Goal: Task Accomplishment & Management: Manage account settings

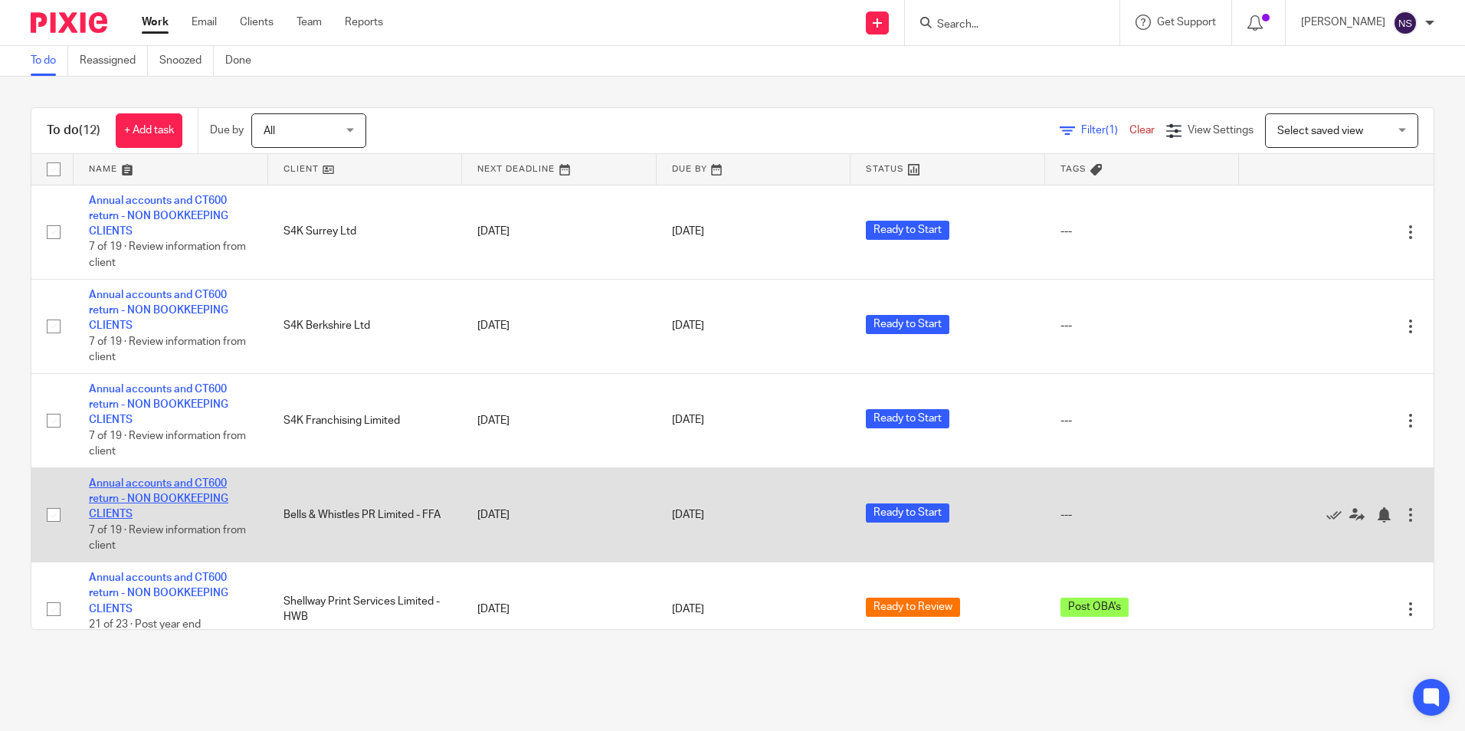
click at [159, 497] on link "Annual accounts and CT600 return - NON BOOKKEEPING CLIENTS" at bounding box center [158, 499] width 139 height 42
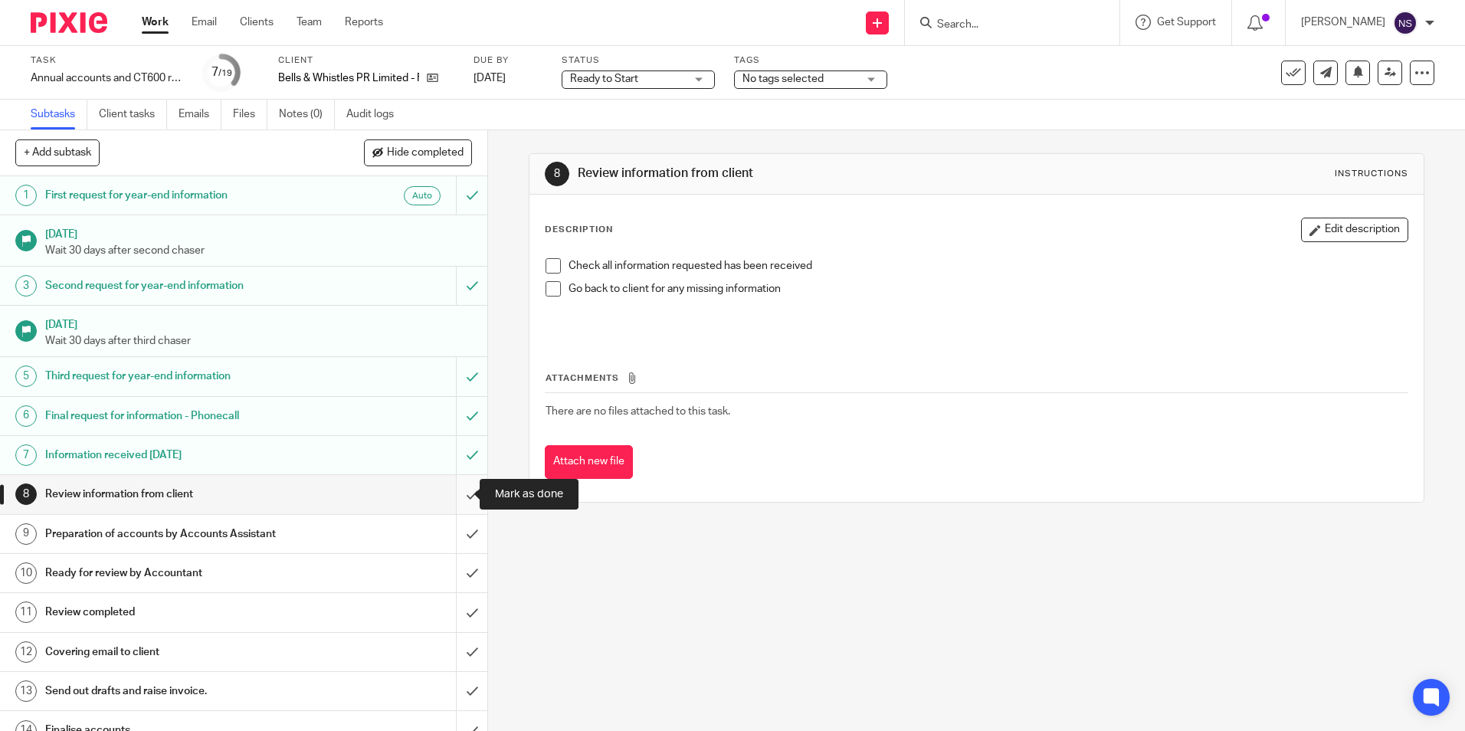
click at [454, 495] on input "submit" at bounding box center [243, 494] width 487 height 38
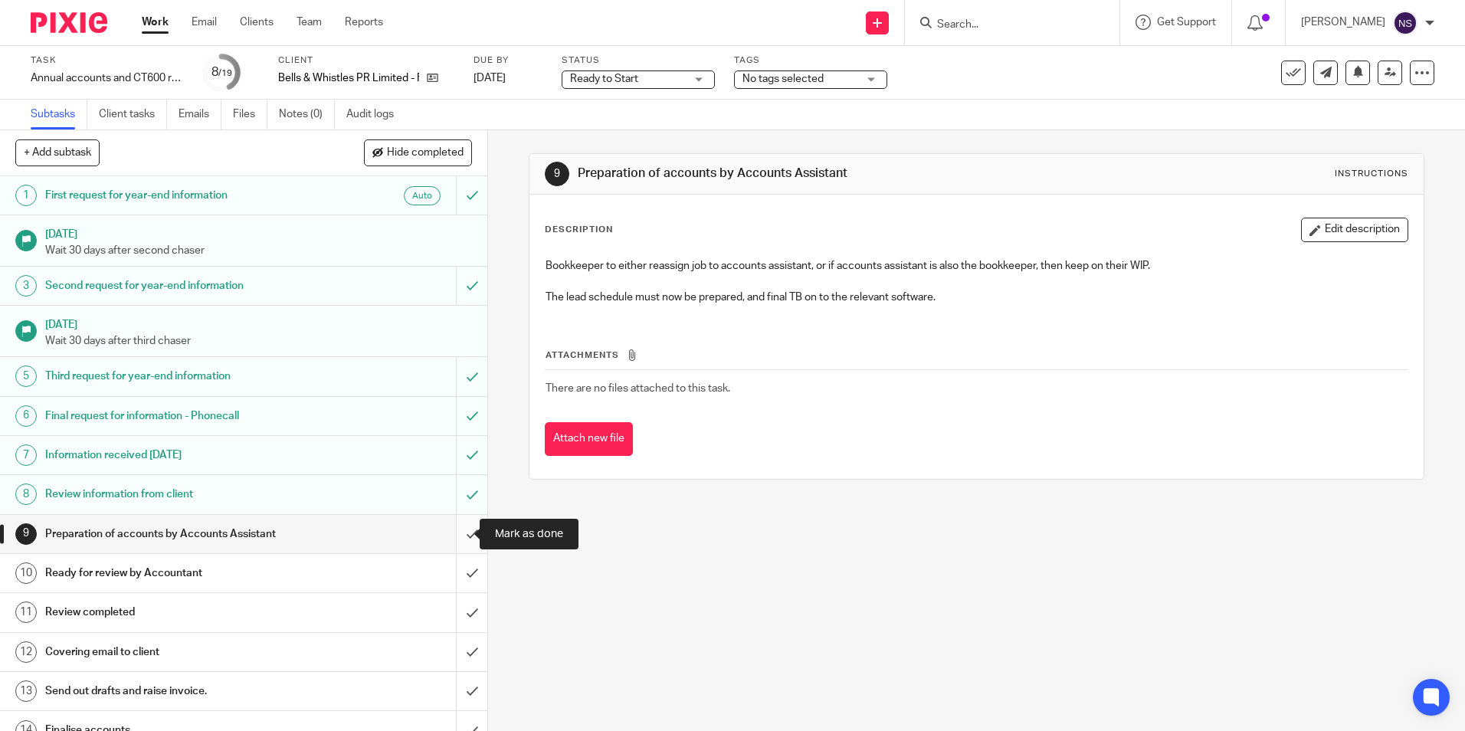
click at [454, 529] on input "submit" at bounding box center [243, 534] width 487 height 38
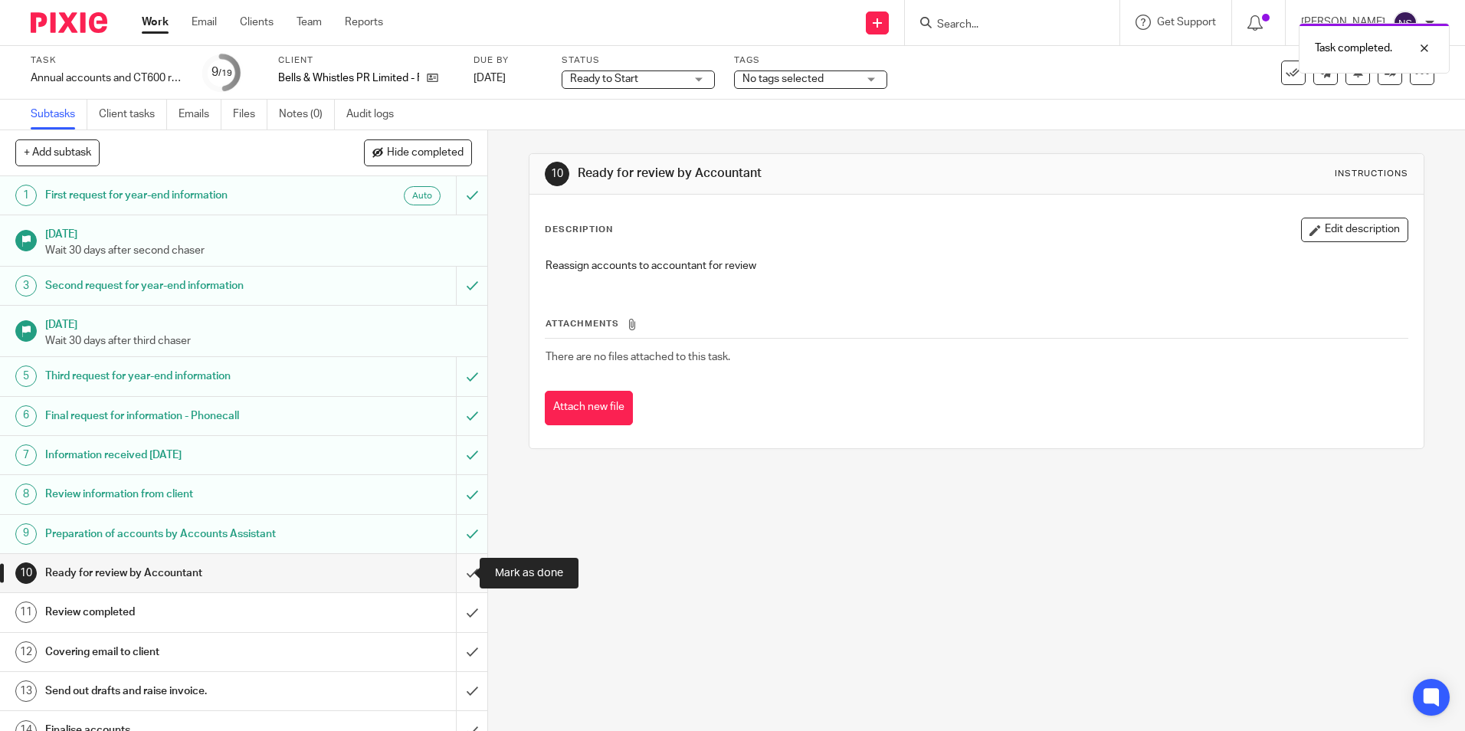
click at [447, 573] on input "submit" at bounding box center [243, 573] width 487 height 38
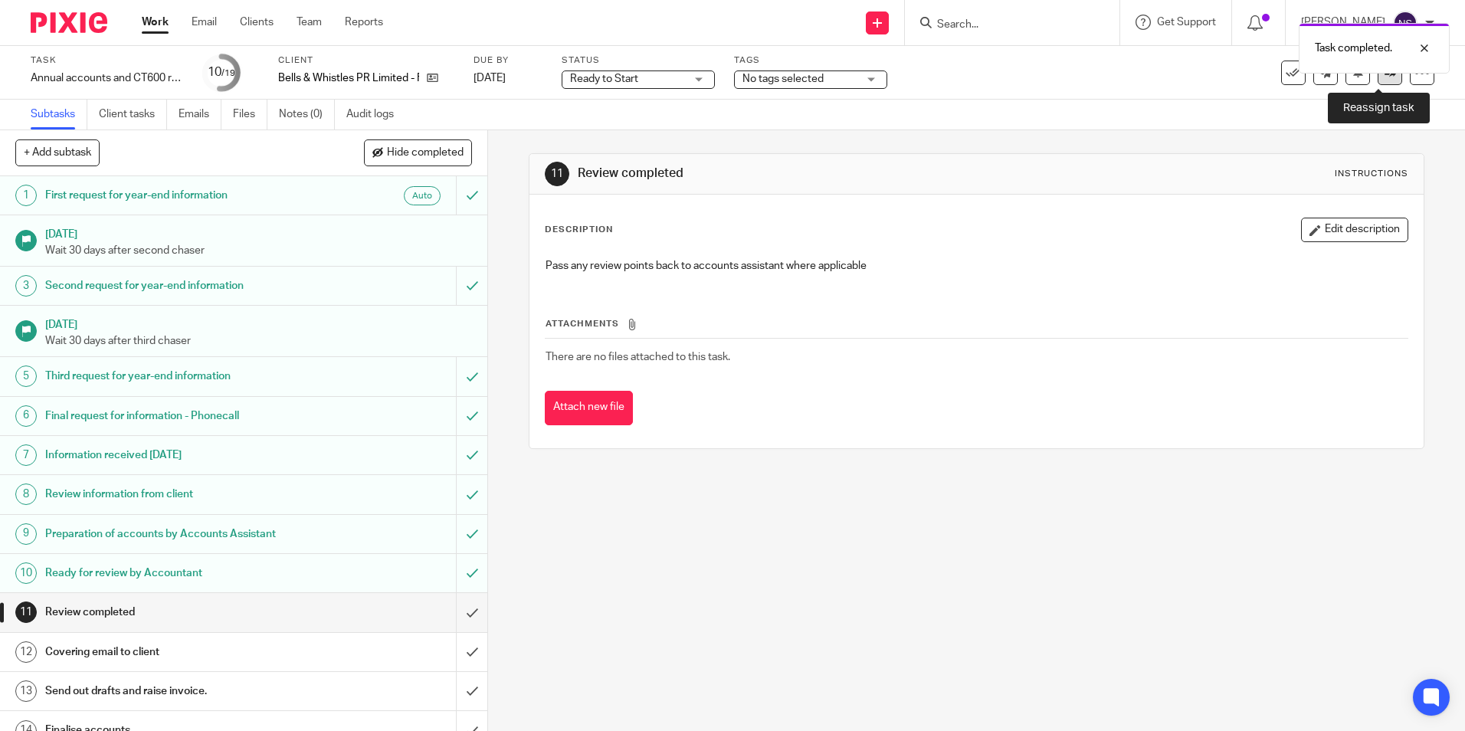
click at [1378, 82] on link at bounding box center [1390, 73] width 25 height 25
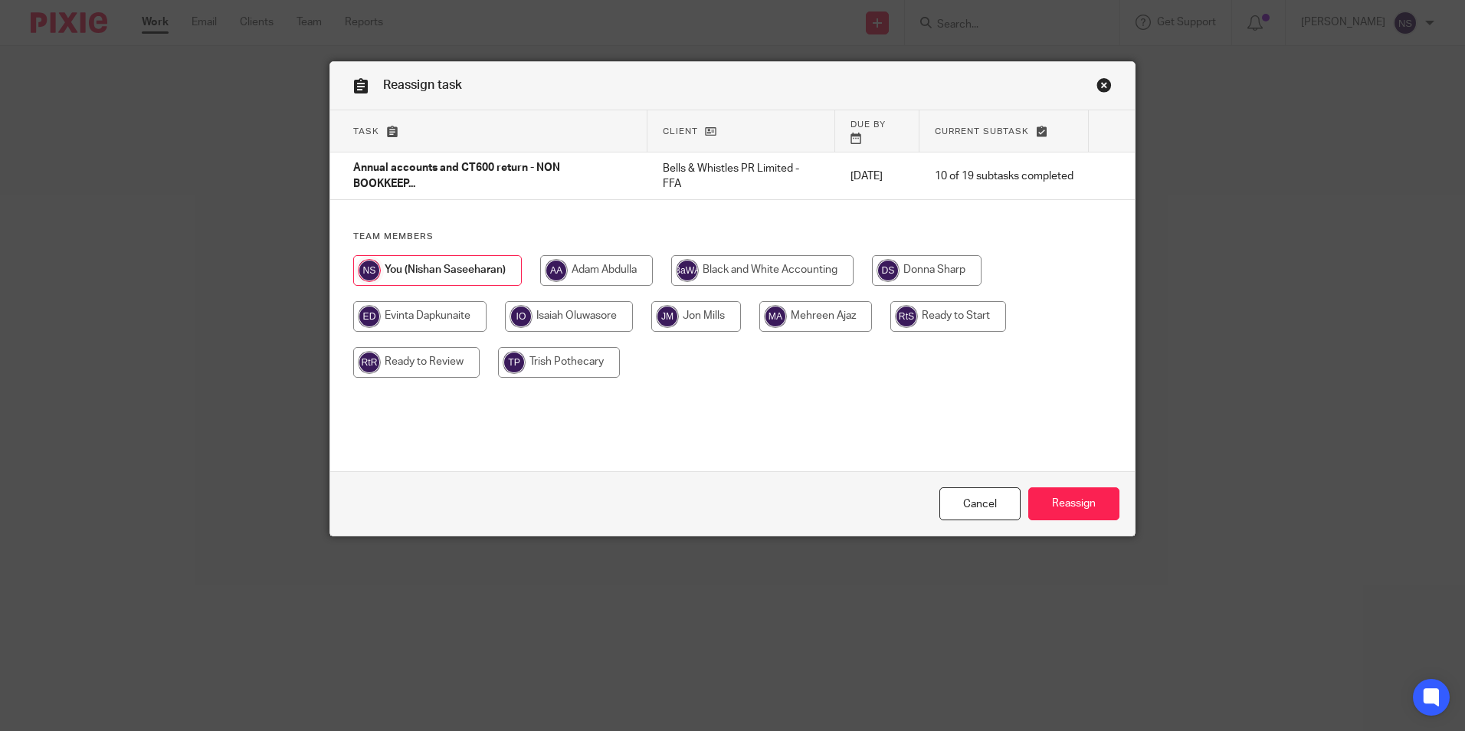
click at [434, 347] on input "radio" at bounding box center [416, 362] width 126 height 31
radio input "true"
click at [1097, 504] on input "Reassign" at bounding box center [1073, 503] width 91 height 33
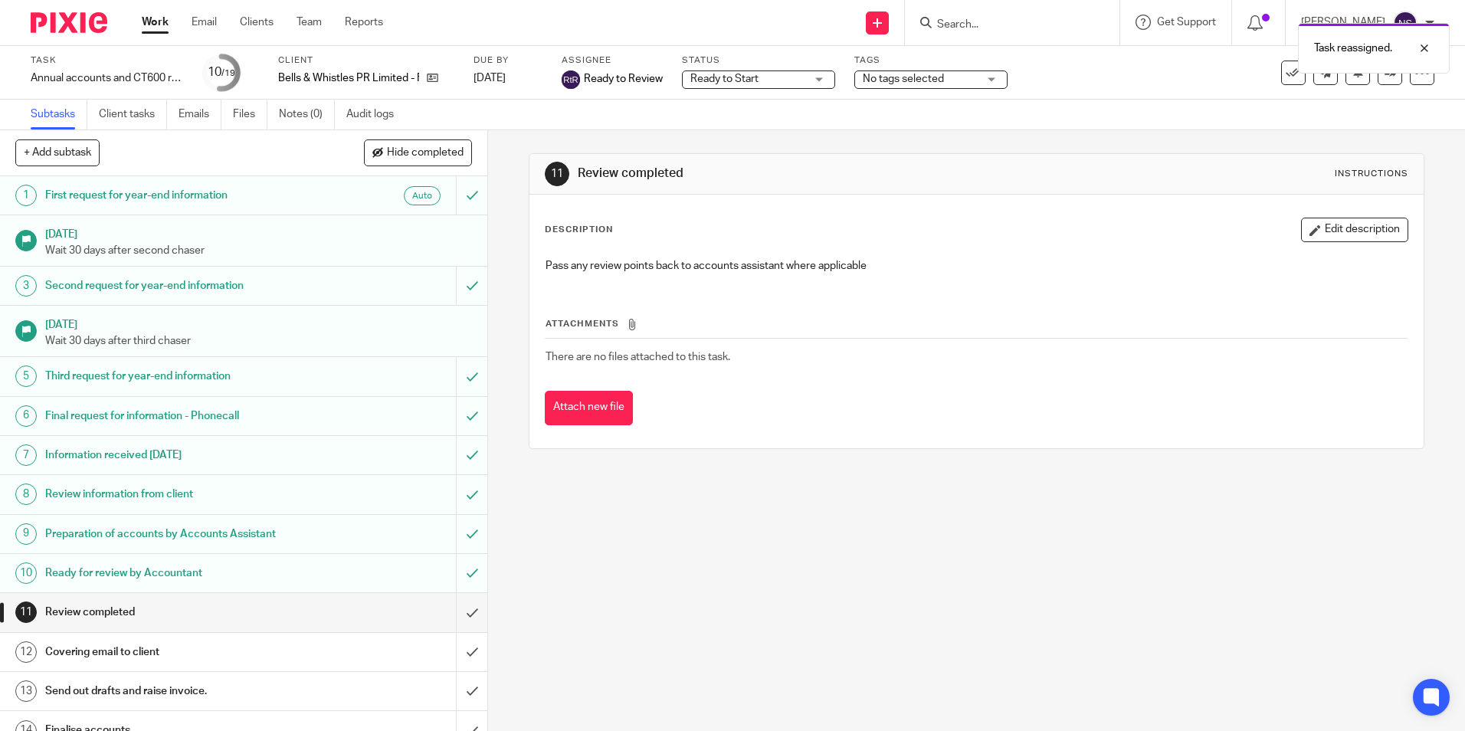
click at [70, 19] on img at bounding box center [69, 22] width 77 height 21
